Goal: Task Accomplishment & Management: Use online tool/utility

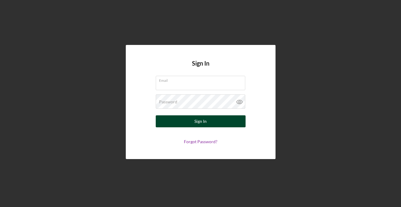
type input "[PERSON_NAME][EMAIL_ADDRESS][DOMAIN_NAME]"
click at [206, 118] on div "Sign In" at bounding box center [200, 121] width 12 height 12
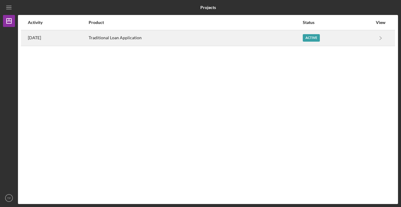
click at [86, 38] on div "[DATE]" at bounding box center [58, 38] width 60 height 15
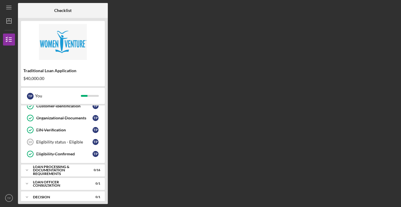
scroll to position [48, 0]
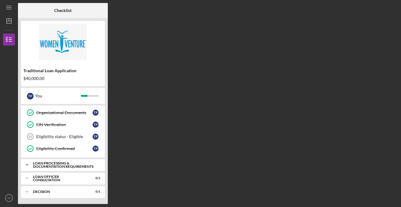
click at [48, 165] on div "Loan Processing & Documentation Requirements" at bounding box center [65, 164] width 64 height 7
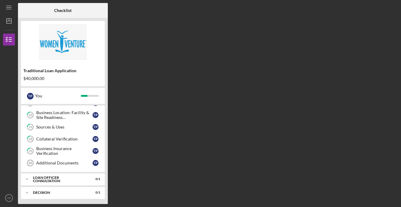
scroll to position [243, 0]
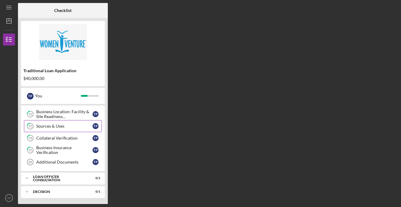
click at [48, 127] on div "Sources & Uses" at bounding box center [64, 126] width 56 height 5
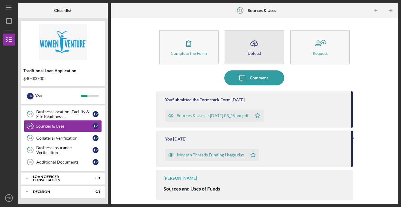
click at [250, 47] on icon "Icon/Upload" at bounding box center [254, 43] width 15 height 15
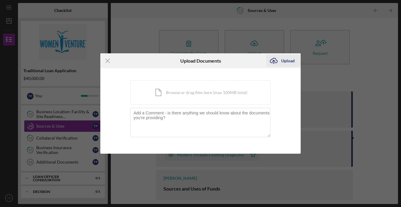
click at [280, 62] on icon "Icon/Upload" at bounding box center [273, 60] width 15 height 15
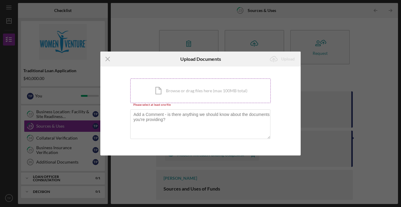
click at [204, 95] on div "Icon/Document Browse or drag files here (max 100MB total) Tap to choose files o…" at bounding box center [200, 90] width 141 height 25
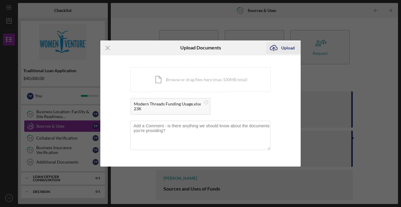
click at [289, 51] on div "Upload" at bounding box center [287, 48] width 13 height 12
